Goal: Information Seeking & Learning: Check status

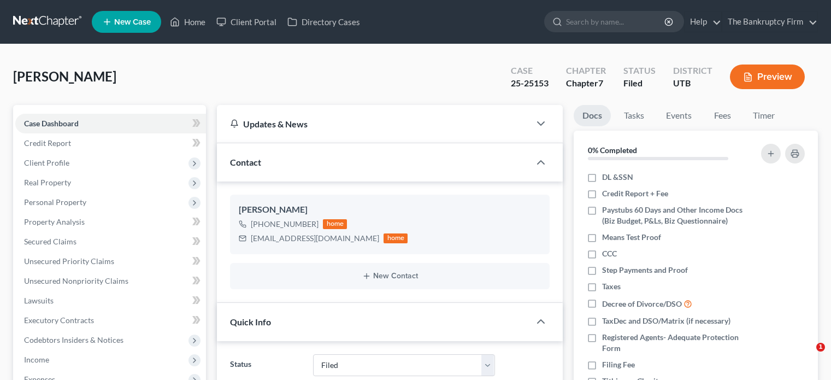
select select "3"
click at [46, 303] on span "Lawsuits" at bounding box center [38, 299] width 29 height 9
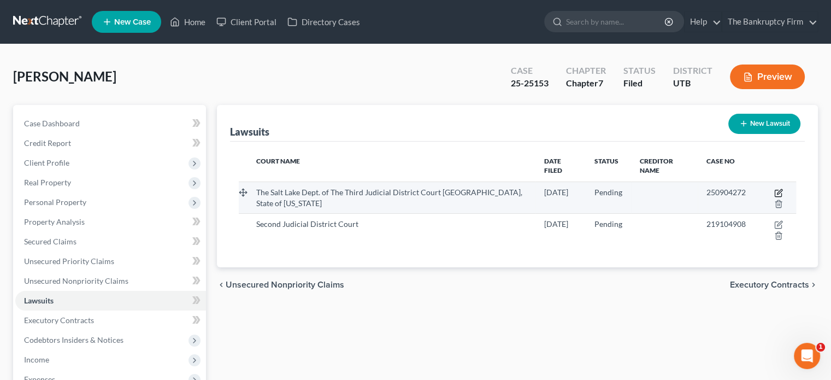
click at [777, 192] on icon "button" at bounding box center [779, 191] width 5 height 5
select select "46"
select select "0"
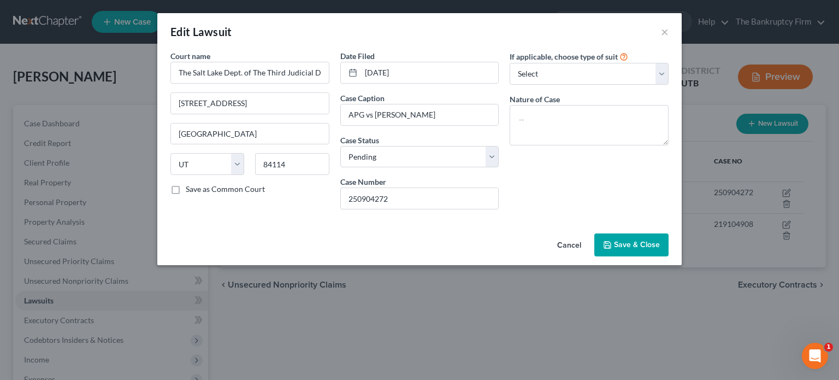
click at [632, 244] on span "Save & Close" at bounding box center [637, 244] width 46 height 9
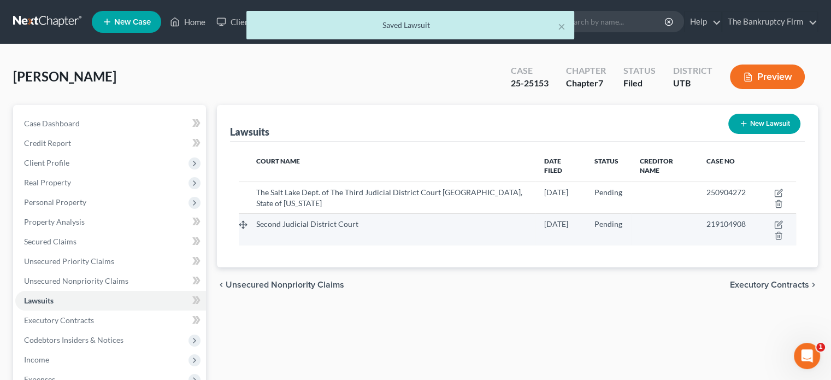
click at [776, 218] on td at bounding box center [775, 230] width 42 height 32
click at [778, 224] on icon "button" at bounding box center [778, 224] width 9 height 9
select select "46"
select select "0"
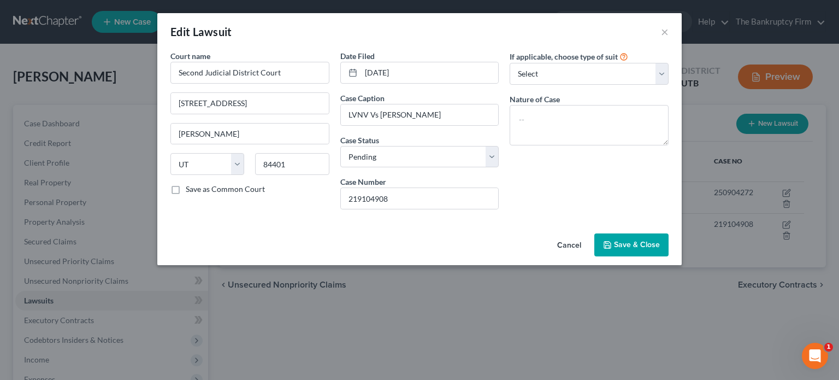
click at [631, 243] on span "Save & Close" at bounding box center [637, 244] width 46 height 9
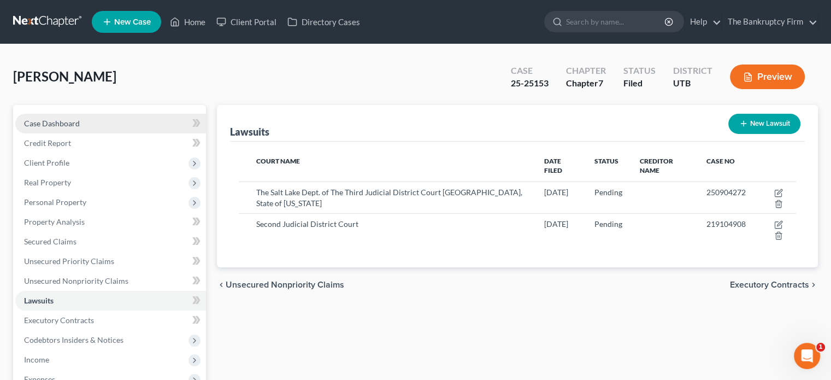
click at [78, 125] on span "Case Dashboard" at bounding box center [52, 123] width 56 height 9
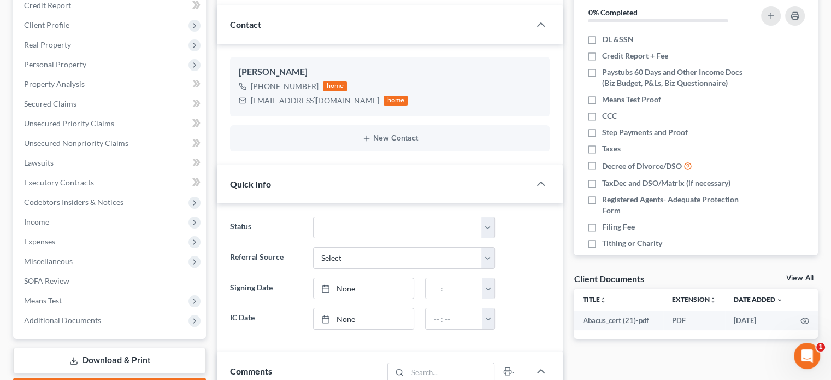
scroll to position [121, 0]
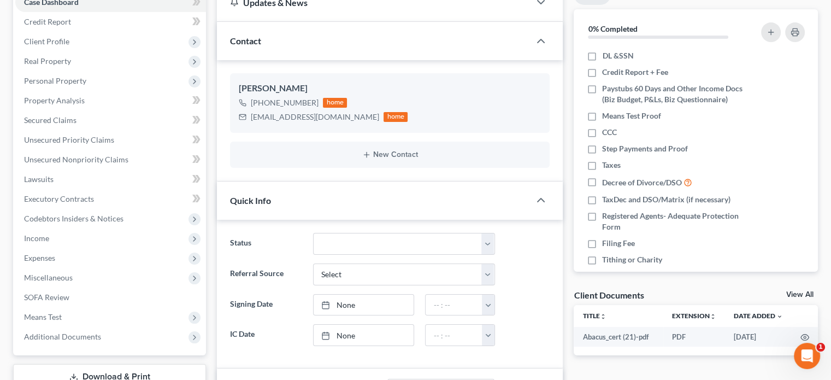
click at [797, 291] on link "View All" at bounding box center [799, 295] width 27 height 8
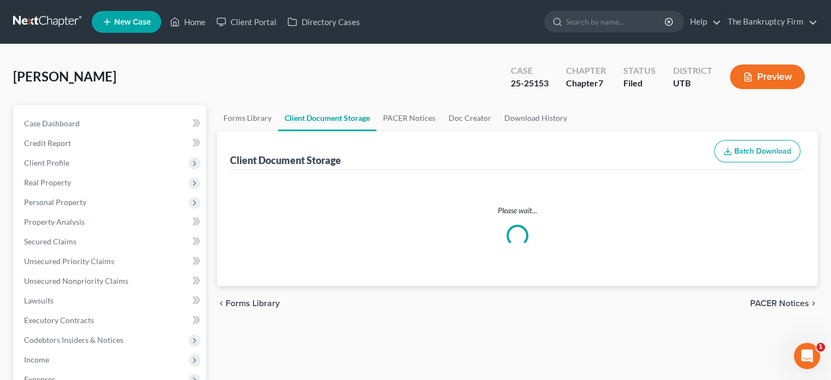
select select "30"
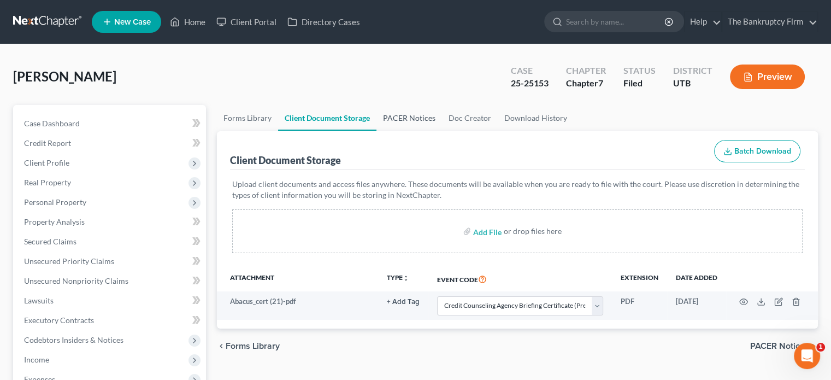
click at [409, 111] on link "PACER Notices" at bounding box center [409, 118] width 66 height 26
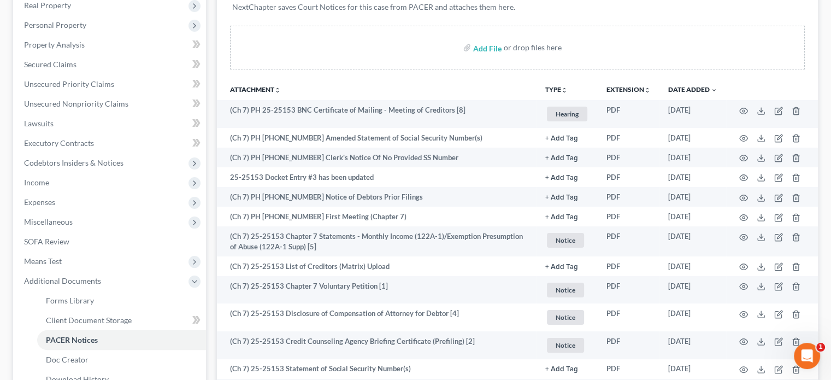
scroll to position [178, 0]
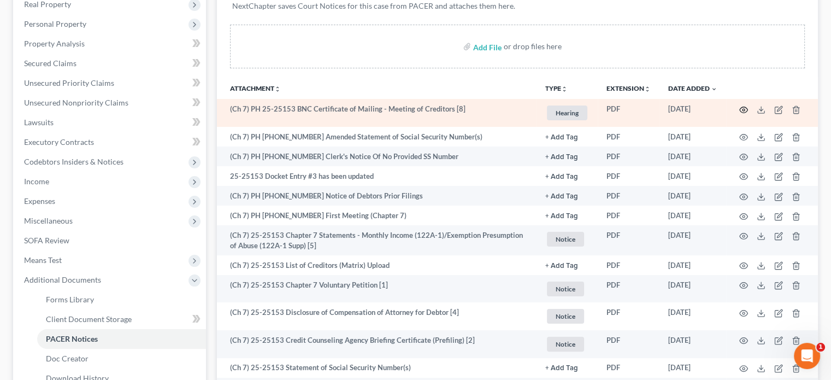
click at [743, 110] on circle "button" at bounding box center [743, 110] width 2 height 2
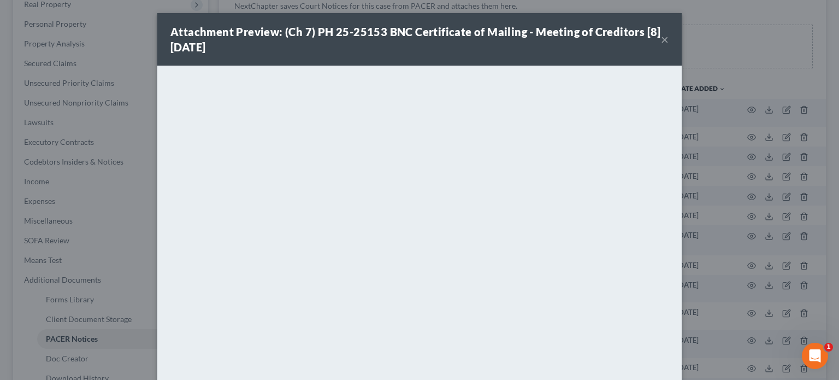
click at [661, 43] on button "×" at bounding box center [665, 39] width 8 height 13
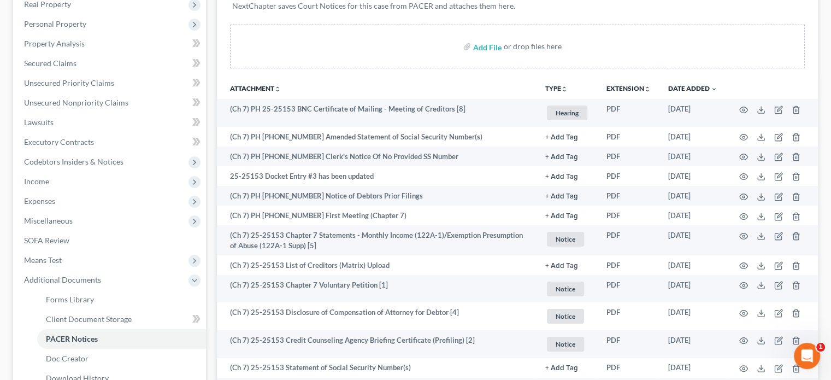
scroll to position [0, 0]
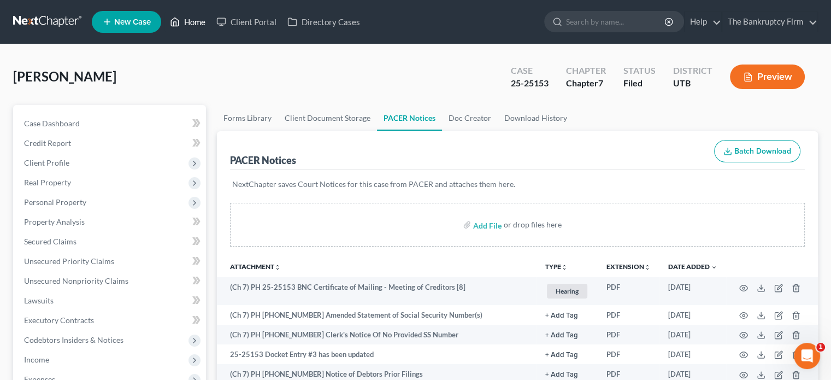
click at [188, 21] on link "Home" at bounding box center [187, 22] width 46 height 20
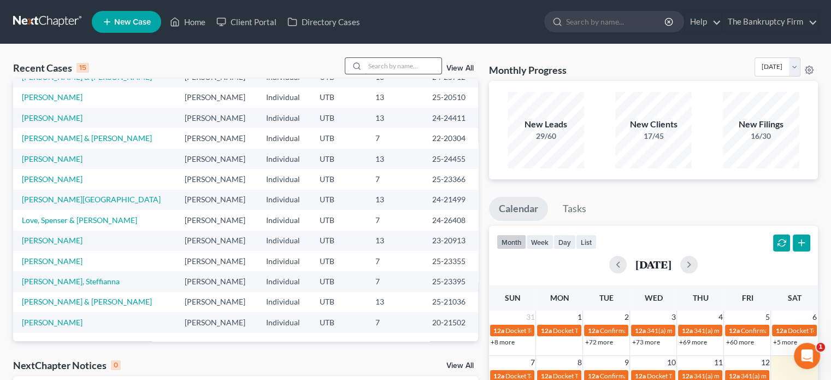
click at [392, 65] on input "search" at bounding box center [403, 66] width 76 height 16
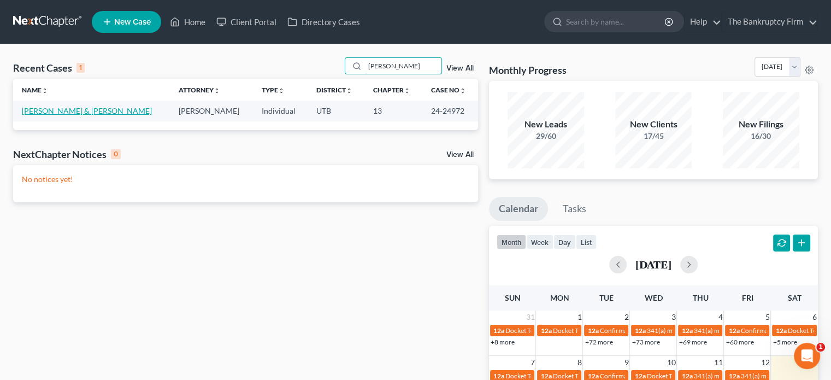
type input "[PERSON_NAME]"
click at [96, 111] on link "[PERSON_NAME] & [PERSON_NAME]" at bounding box center [87, 110] width 130 height 9
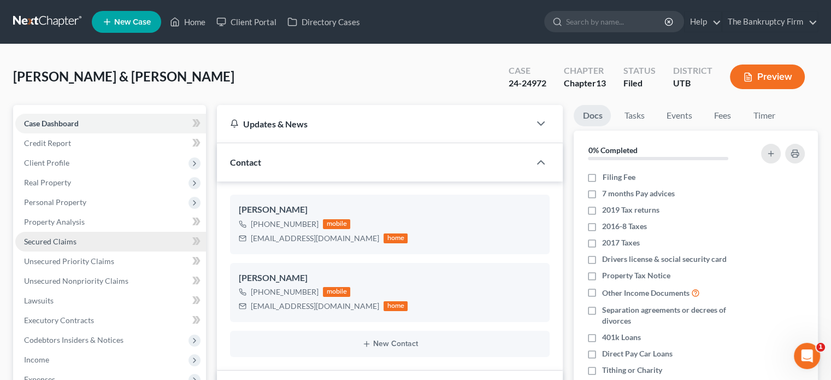
scroll to position [86, 0]
click at [178, 239] on link "Secured Claims" at bounding box center [110, 242] width 191 height 20
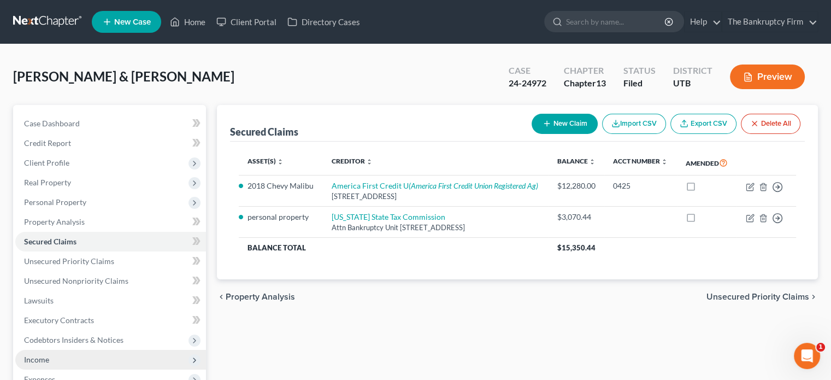
click at [46, 354] on span "Income" at bounding box center [36, 358] width 25 height 9
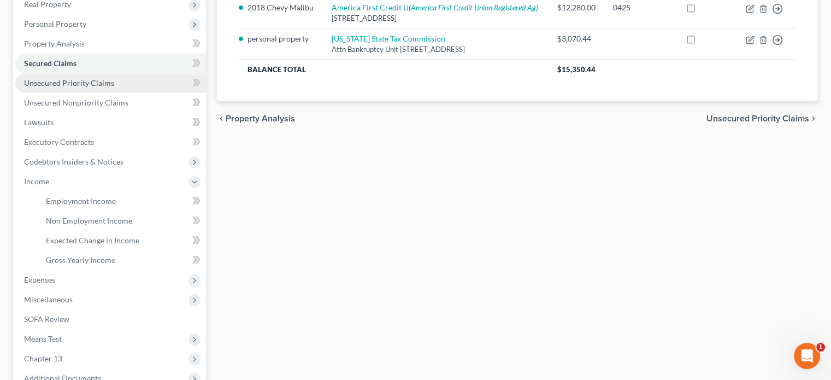
scroll to position [181, 0]
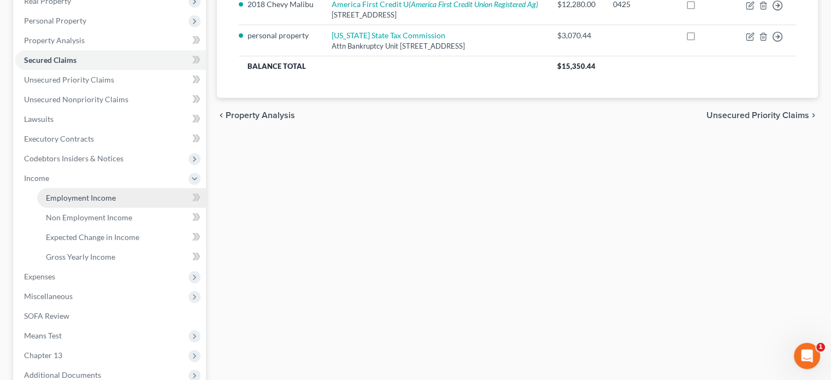
click at [87, 198] on span "Employment Income" at bounding box center [81, 197] width 70 height 9
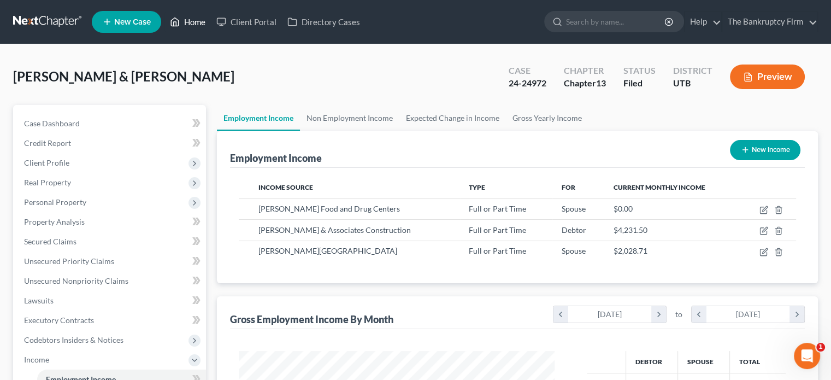
click at [192, 22] on link "Home" at bounding box center [187, 22] width 46 height 20
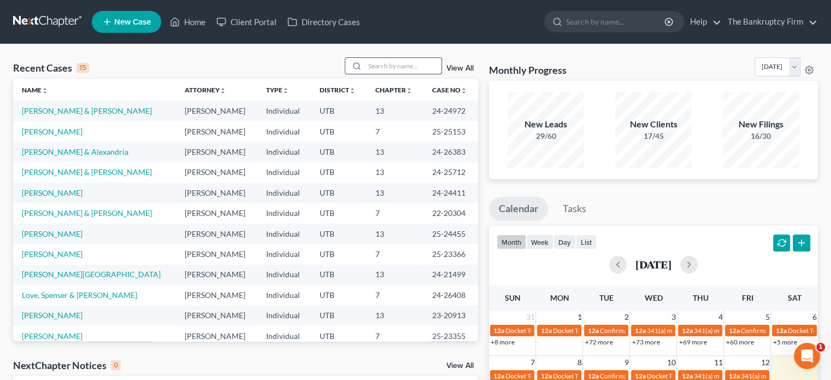
click at [372, 65] on input "search" at bounding box center [403, 66] width 76 height 16
type input "[PERSON_NAME]"
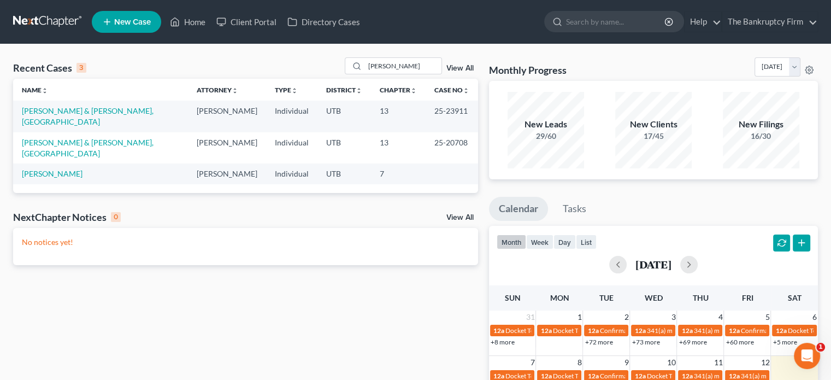
click at [87, 104] on td "[PERSON_NAME] & [PERSON_NAME], [GEOGRAPHIC_DATA]" at bounding box center [100, 115] width 175 height 31
click at [86, 113] on link "[PERSON_NAME] & [PERSON_NAME], [GEOGRAPHIC_DATA]" at bounding box center [88, 116] width 132 height 20
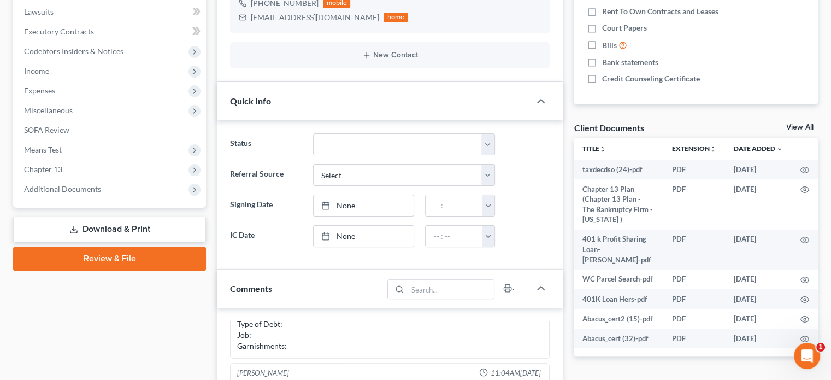
scroll to position [287, 0]
click at [803, 127] on link "View All" at bounding box center [799, 129] width 27 height 8
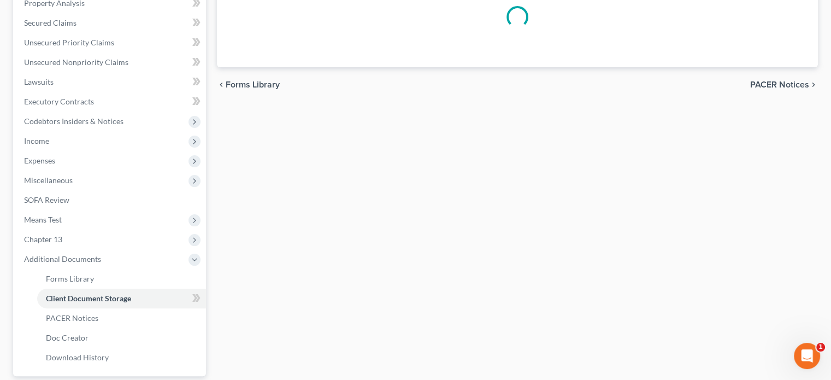
scroll to position [32, 0]
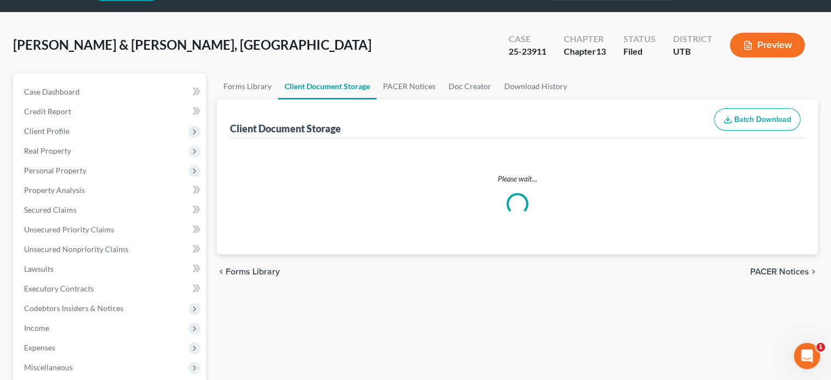
select select "30"
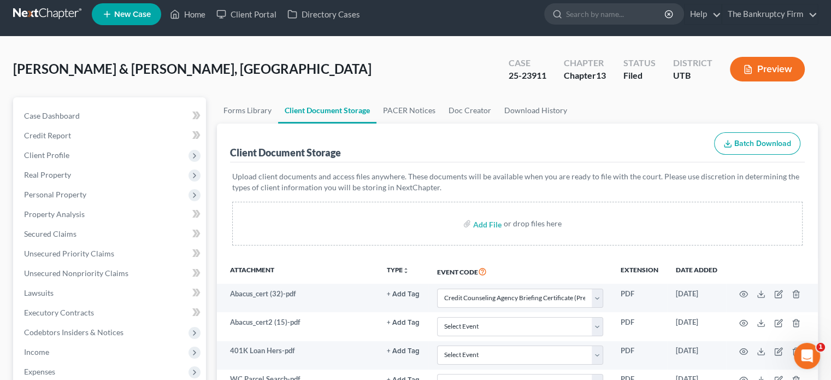
scroll to position [0, 0]
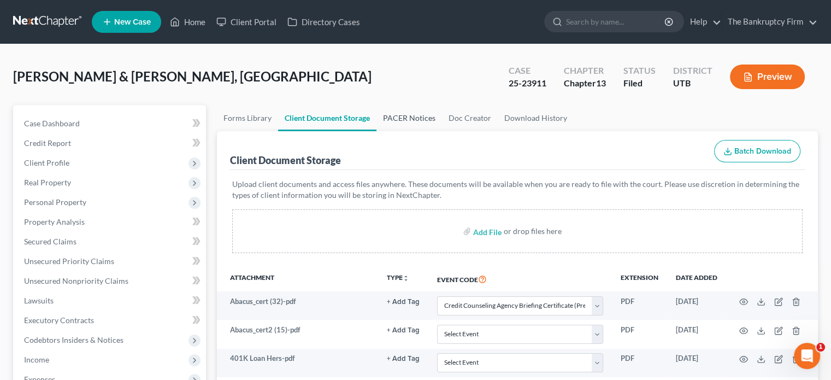
click at [412, 116] on link "PACER Notices" at bounding box center [409, 118] width 66 height 26
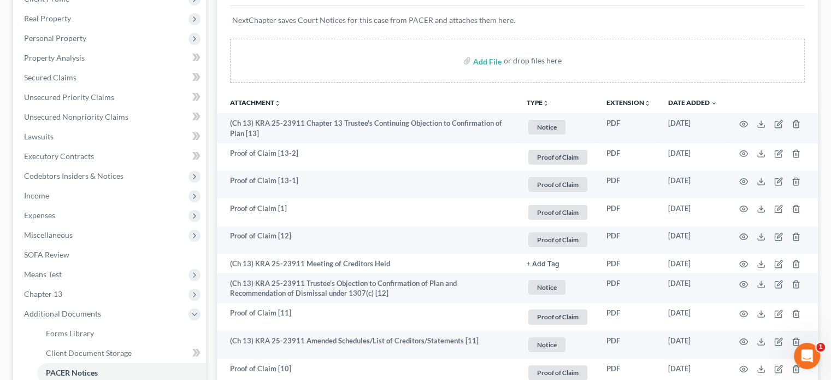
scroll to position [172, 0]
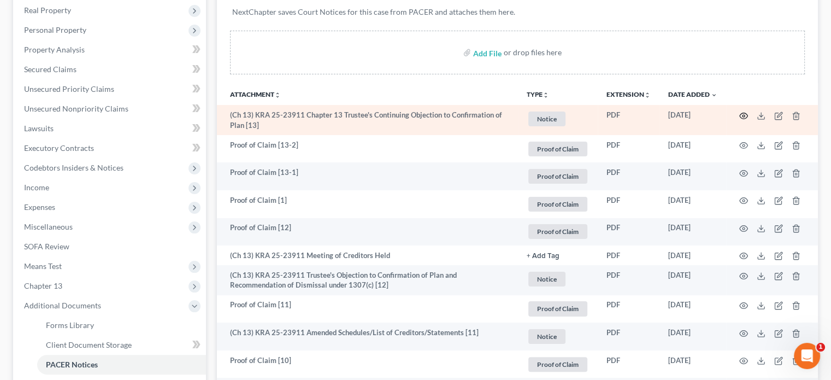
click at [745, 115] on icon "button" at bounding box center [743, 115] width 9 height 9
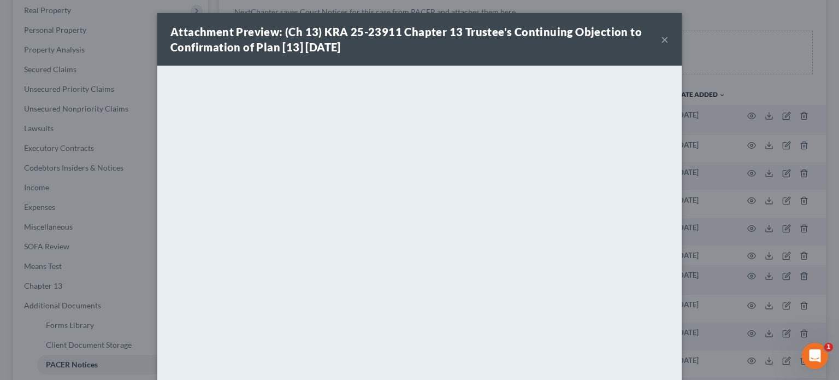
click at [661, 44] on button "×" at bounding box center [665, 39] width 8 height 13
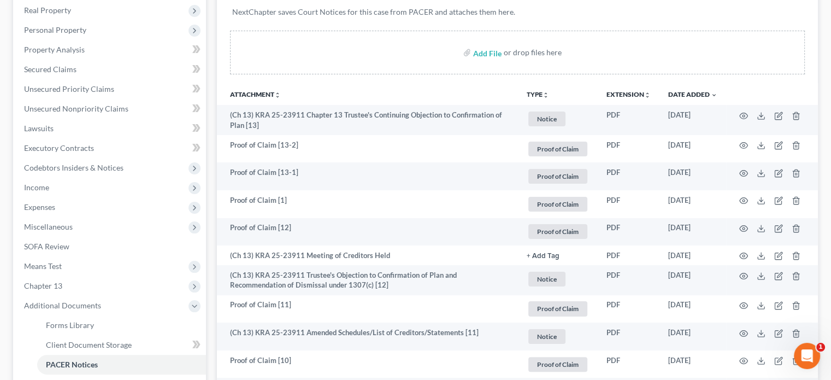
scroll to position [0, 0]
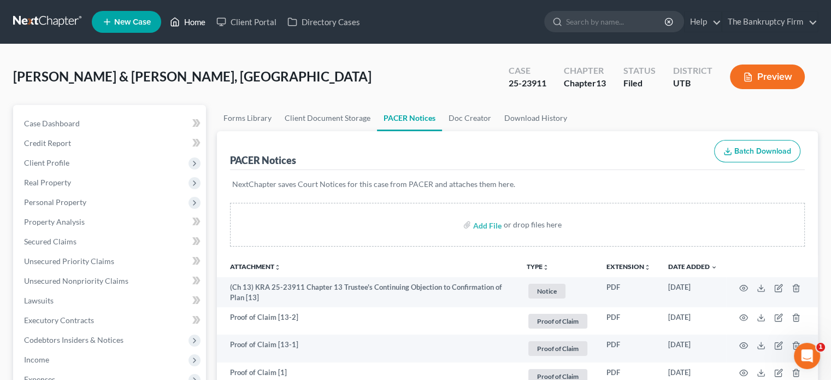
click at [193, 21] on link "Home" at bounding box center [187, 22] width 46 height 20
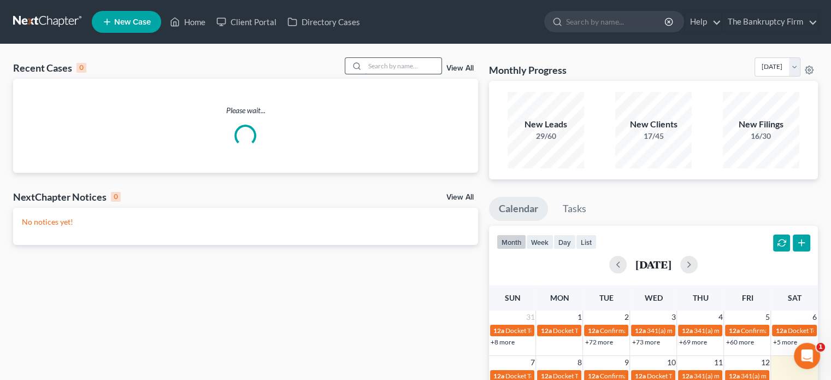
click at [373, 67] on input "search" at bounding box center [403, 66] width 76 height 16
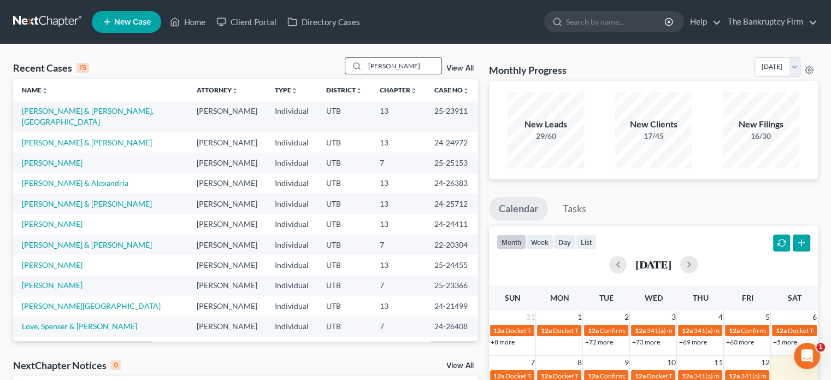
type input "[PERSON_NAME]"
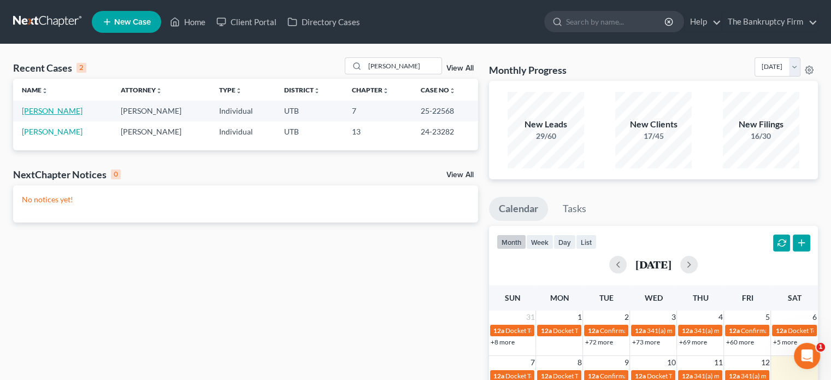
click at [35, 110] on link "[PERSON_NAME]" at bounding box center [52, 110] width 61 height 9
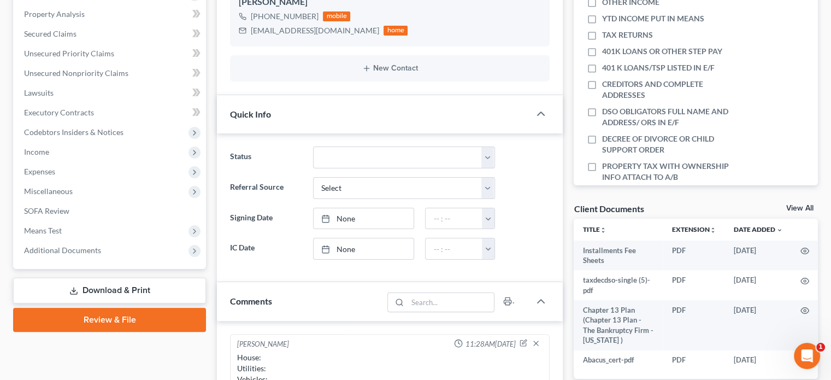
scroll to position [208, 0]
click at [794, 209] on link "View All" at bounding box center [799, 208] width 27 height 8
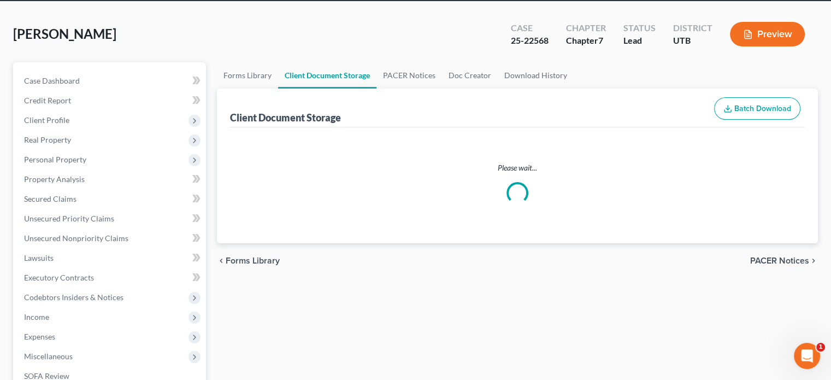
select select "30"
select select "26"
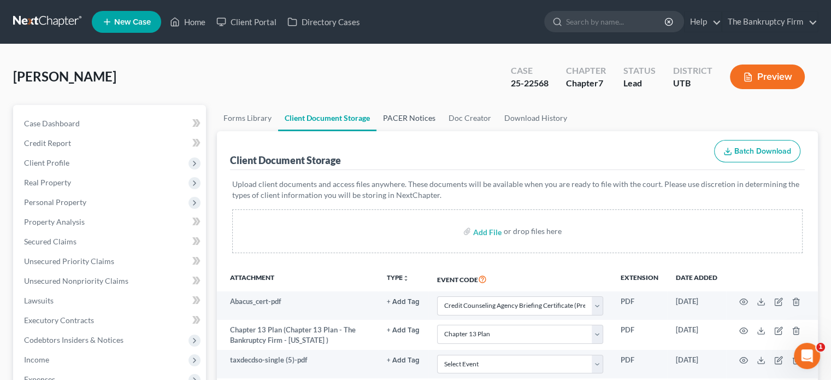
click at [398, 116] on link "PACER Notices" at bounding box center [409, 118] width 66 height 26
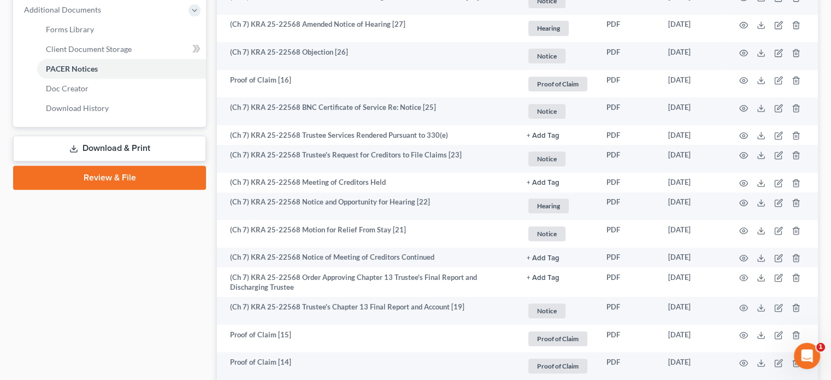
scroll to position [449, 0]
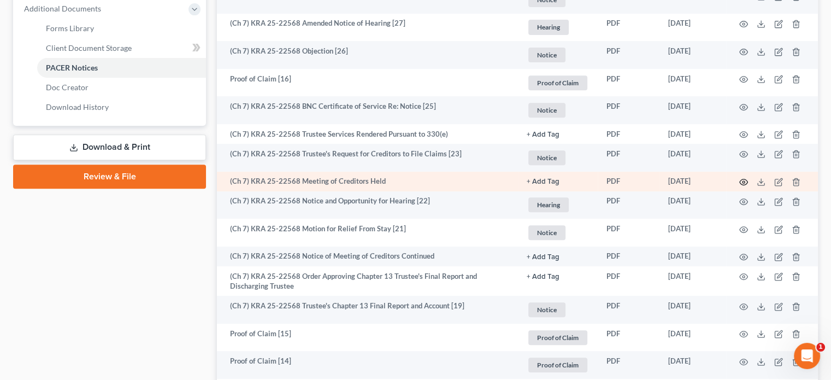
click at [743, 178] on icon "button" at bounding box center [743, 182] width 9 height 9
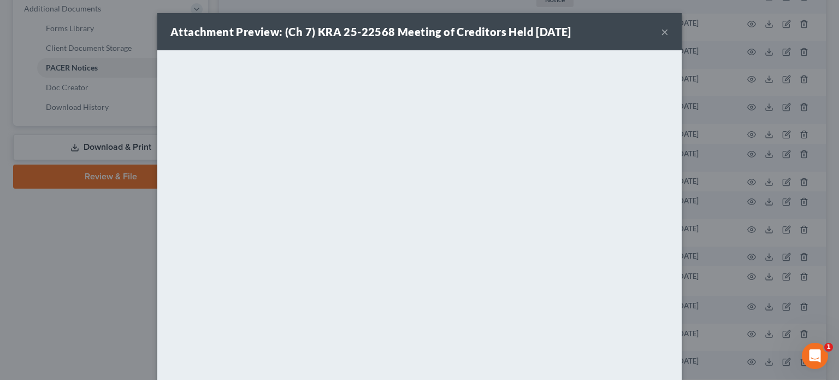
click at [662, 32] on button "×" at bounding box center [665, 31] width 8 height 13
